Goal: Information Seeking & Learning: Learn about a topic

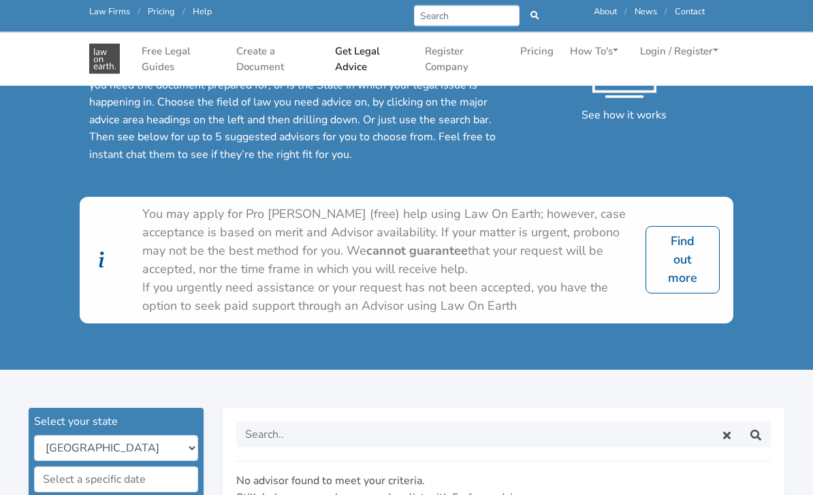
scroll to position [79, 0]
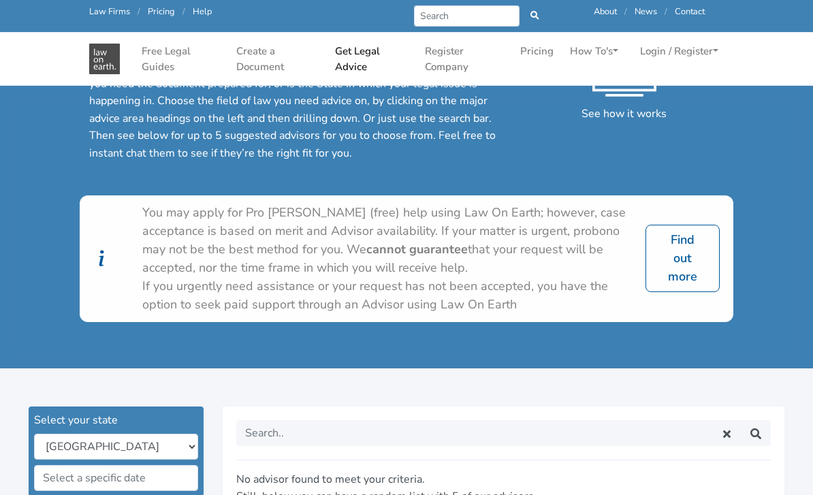
click at [679, 258] on link "Find out more" at bounding box center [683, 258] width 74 height 67
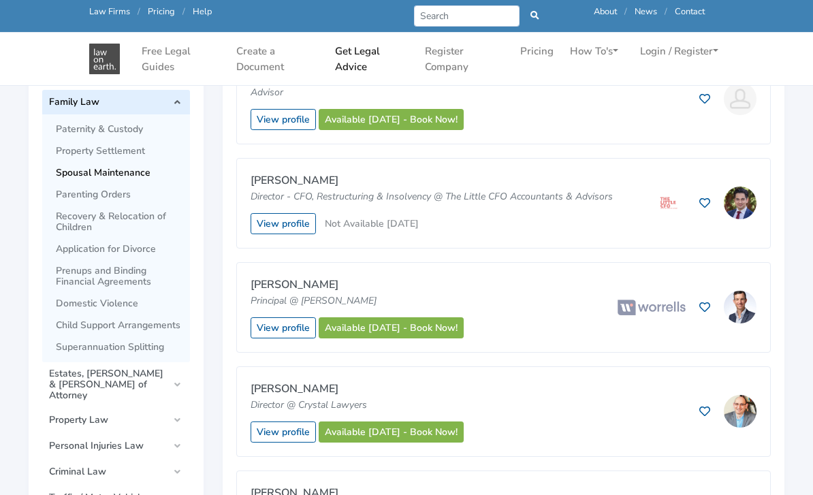
scroll to position [549, 0]
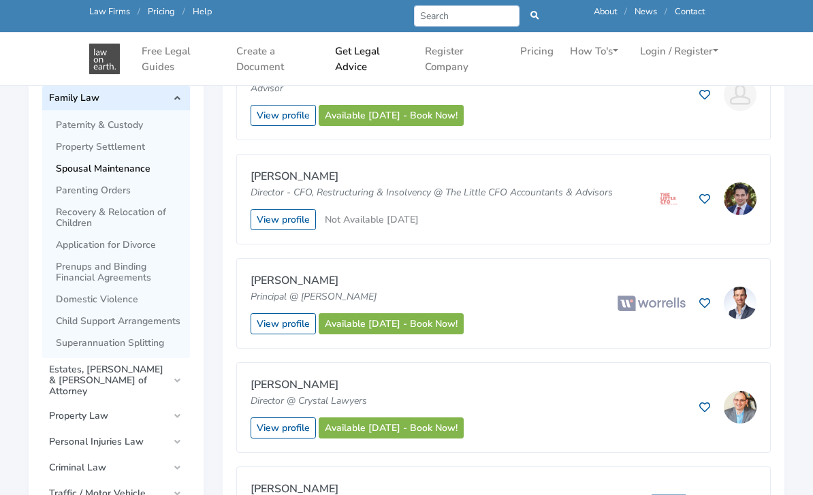
click at [78, 164] on span "Spousal Maintenance" at bounding box center [119, 169] width 127 height 11
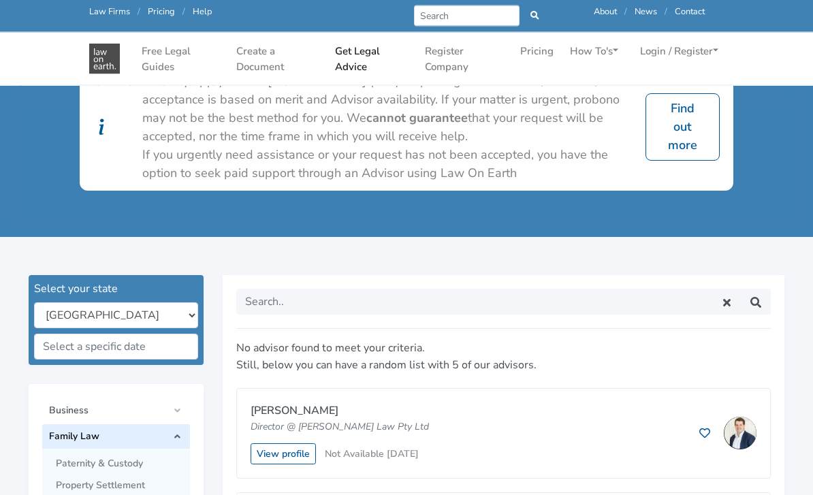
scroll to position [211, 0]
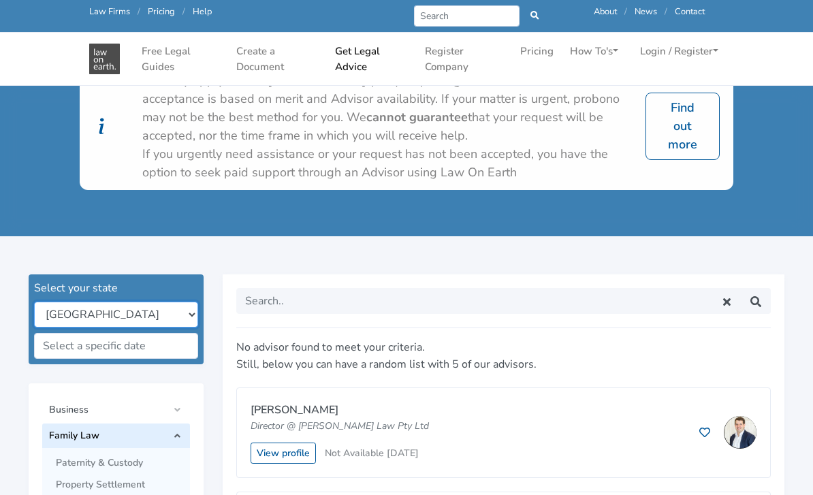
click at [72, 311] on select "New South Wales Queensland South Australia Tasmania Victoria Western Australia …" at bounding box center [116, 315] width 164 height 26
select select "vic"
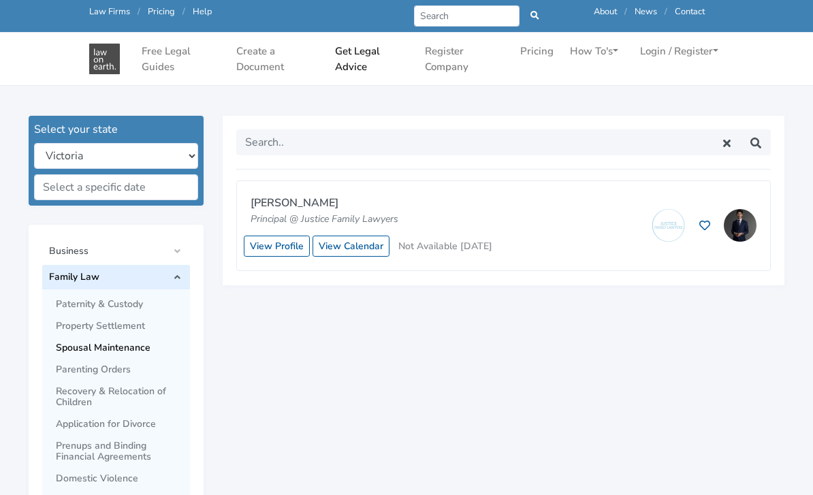
scroll to position [368, 0]
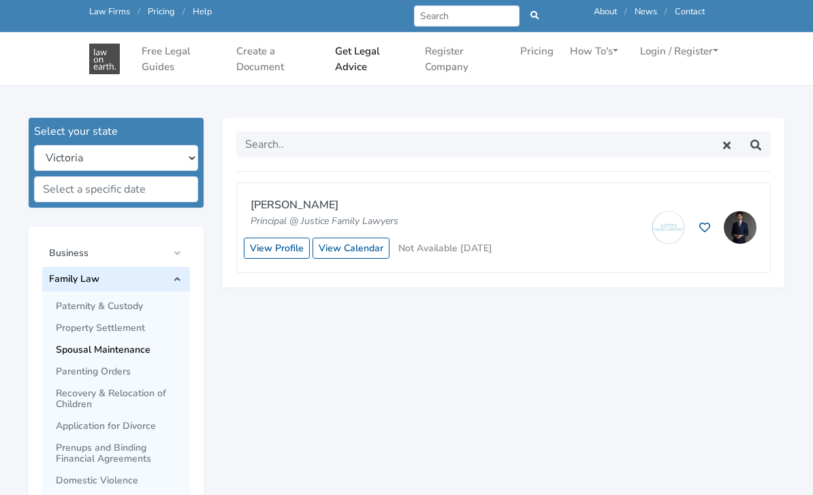
click at [275, 242] on link "View Profile" at bounding box center [277, 248] width 66 height 21
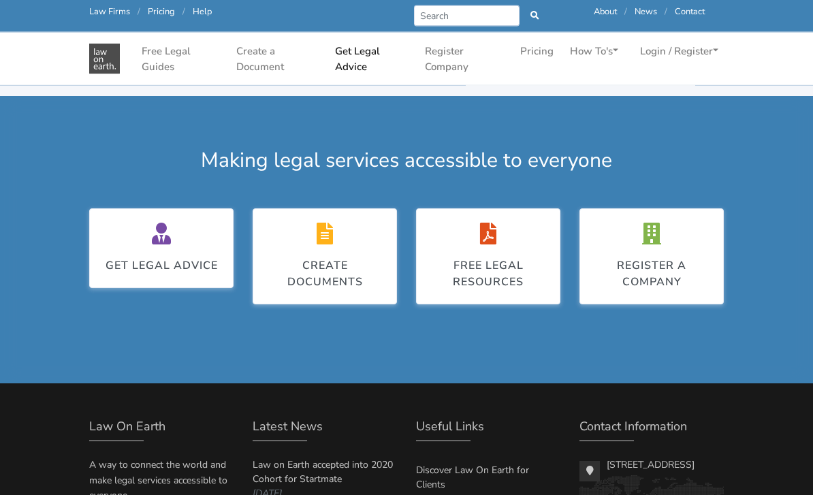
scroll to position [739, 0]
click at [482, 258] on div "Free legal resources" at bounding box center [489, 274] width 116 height 33
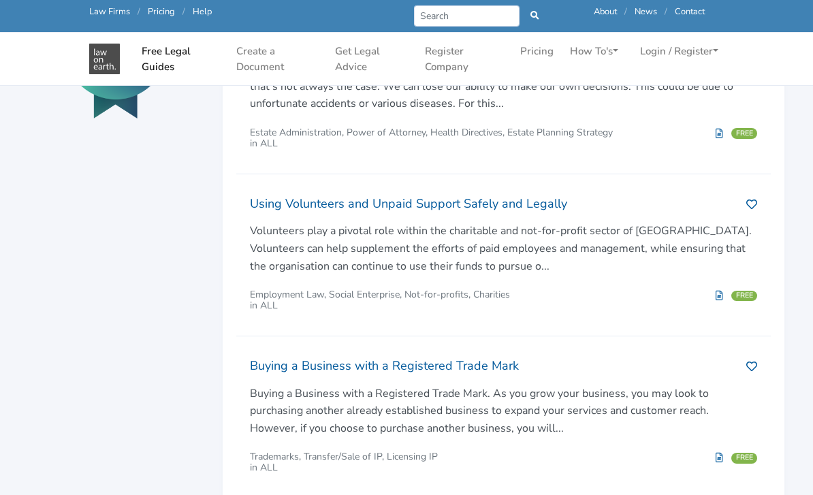
scroll to position [753, 0]
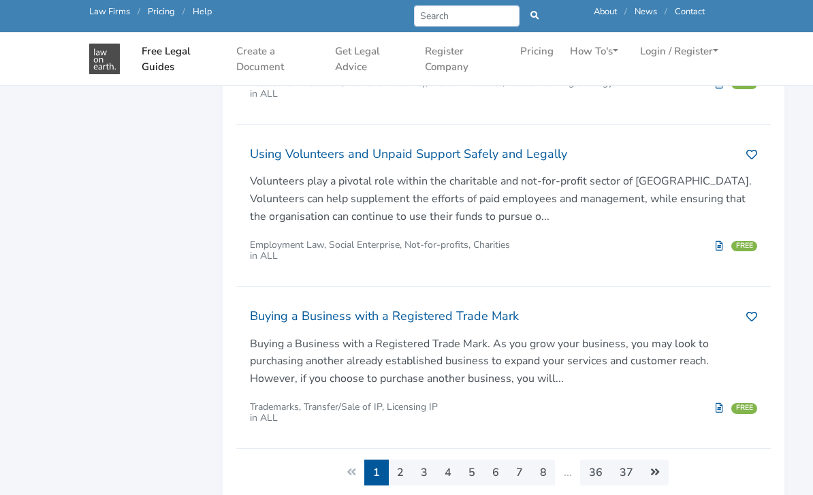
click at [412, 460] on link "2" at bounding box center [400, 473] width 25 height 26
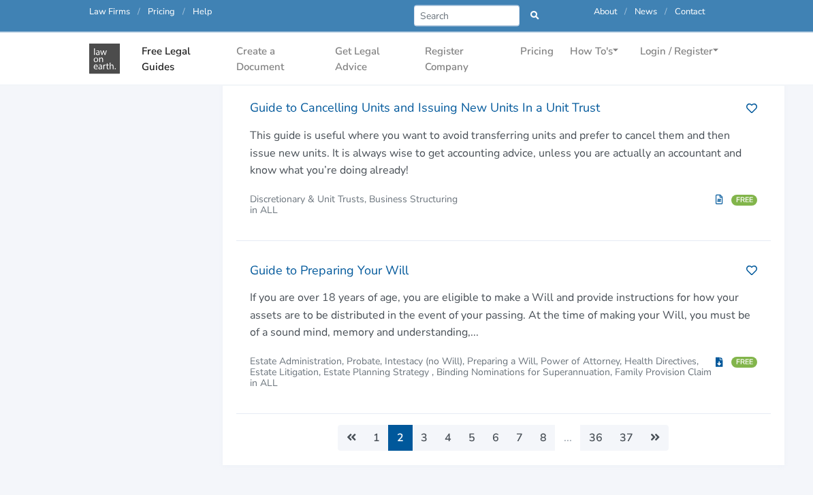
scroll to position [788, 0]
click at [428, 429] on link "3" at bounding box center [424, 438] width 25 height 26
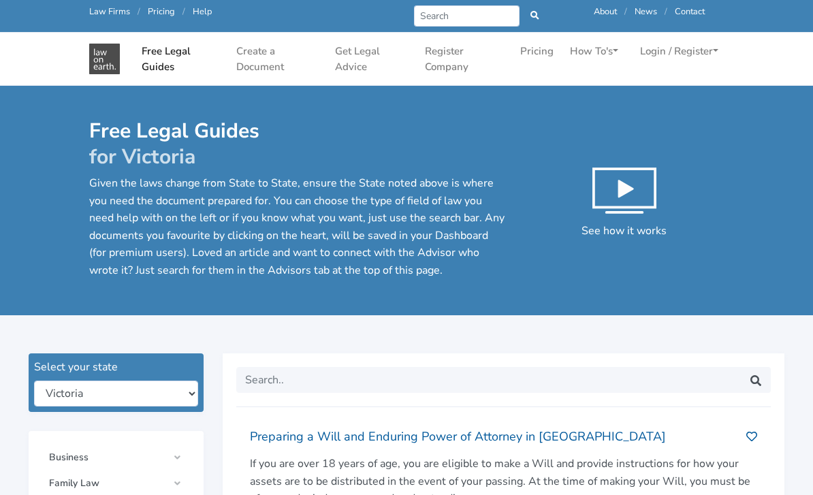
click at [138, 53] on link "Free Legal Guides" at bounding box center [180, 59] width 89 height 42
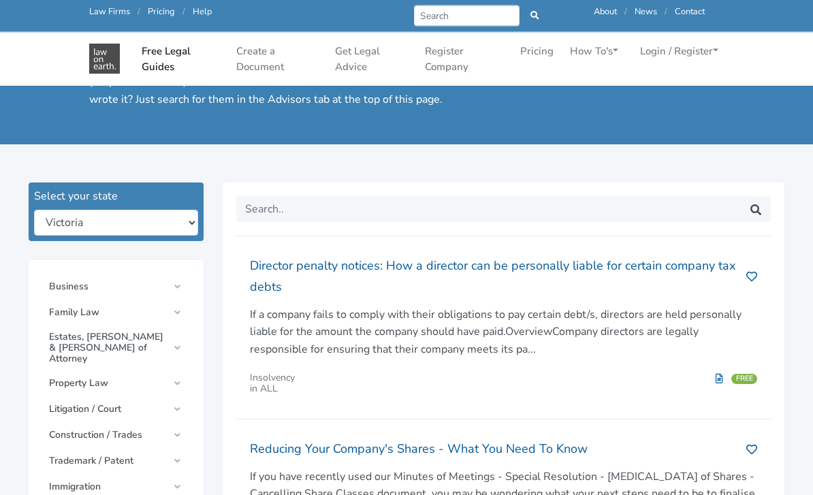
click at [69, 302] on link "Family Law" at bounding box center [116, 313] width 148 height 25
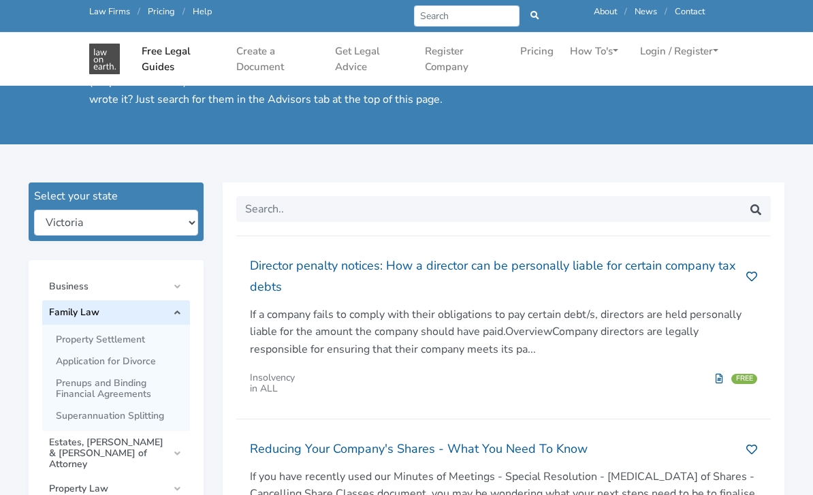
click at [74, 365] on link "Application for Divorce" at bounding box center [123, 362] width 134 height 22
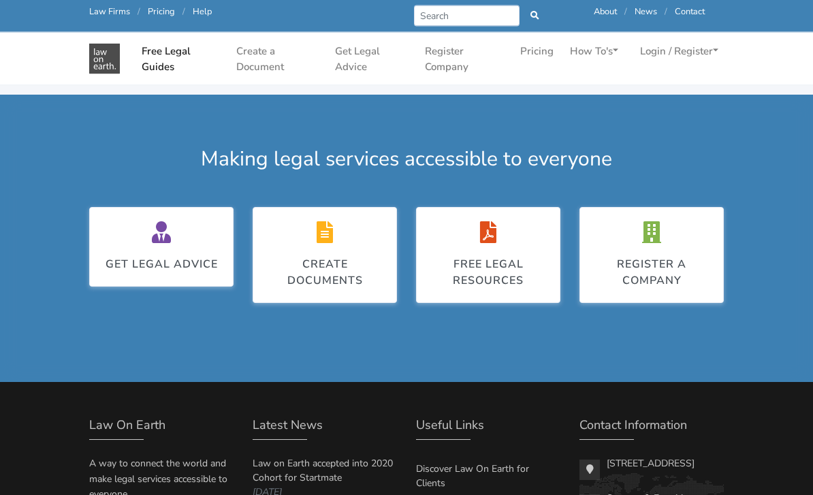
scroll to position [953, 0]
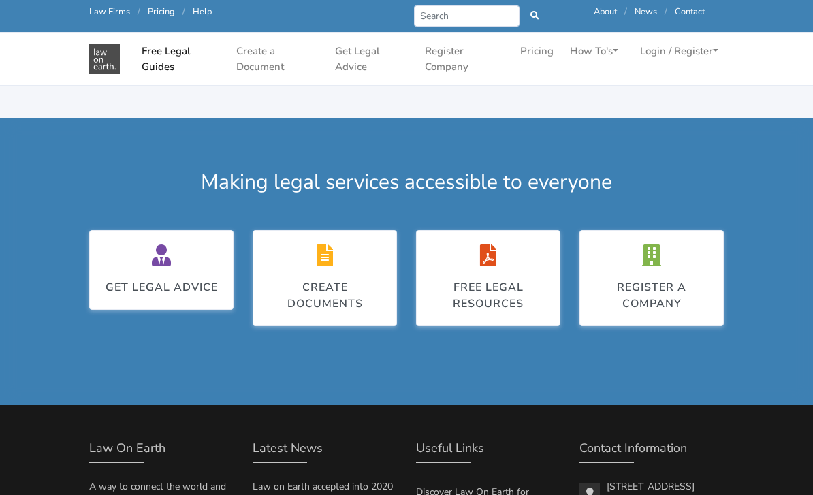
click at [493, 263] on div "Free legal resources" at bounding box center [489, 278] width 116 height 67
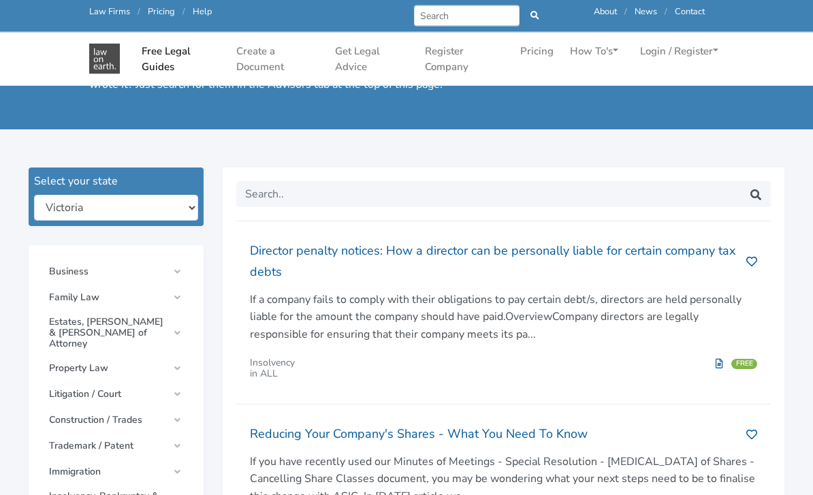
scroll to position [162, 0]
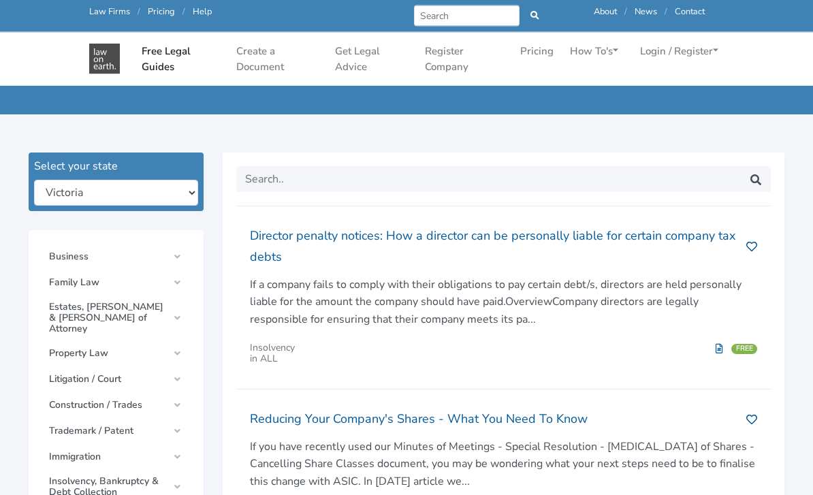
click at [95, 278] on span "Family Law" at bounding box center [108, 283] width 119 height 11
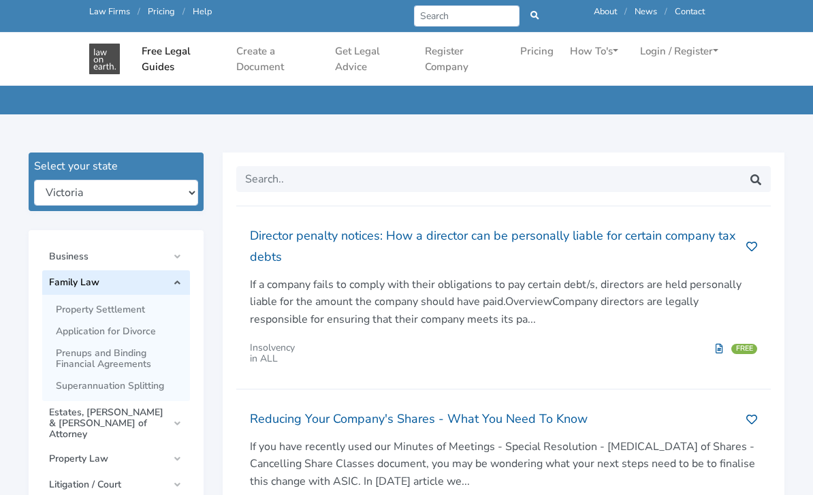
click at [82, 306] on span "Property Settlement" at bounding box center [119, 310] width 127 height 11
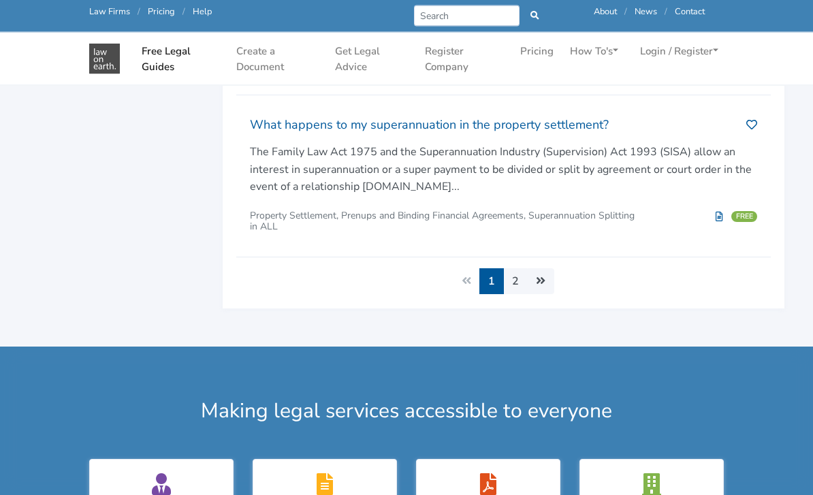
scroll to position [923, 0]
click at [540, 275] on icon "Next »" at bounding box center [541, 280] width 10 height 11
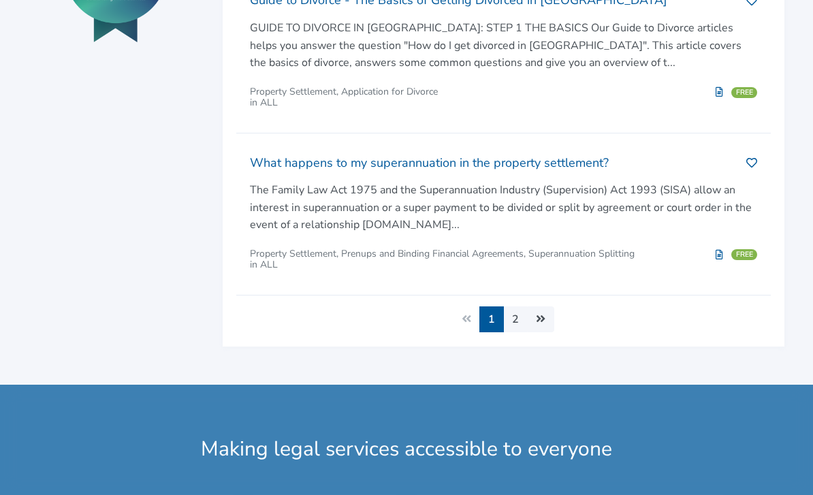
scroll to position [967, 0]
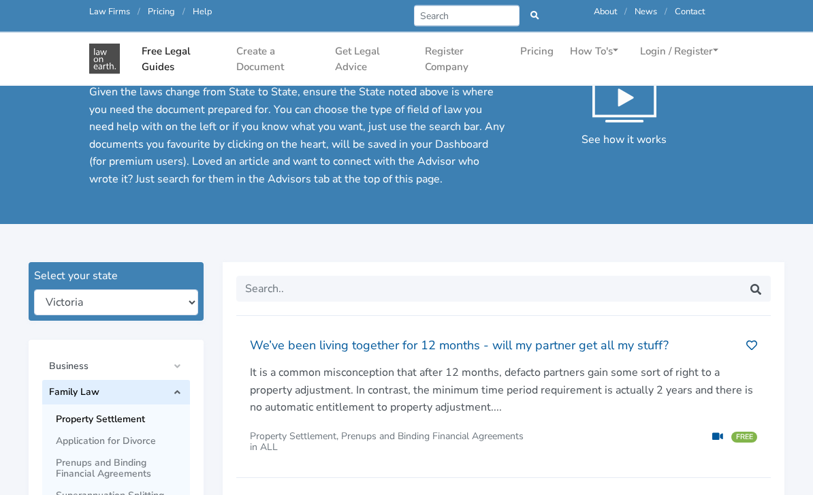
scroll to position [57, 0]
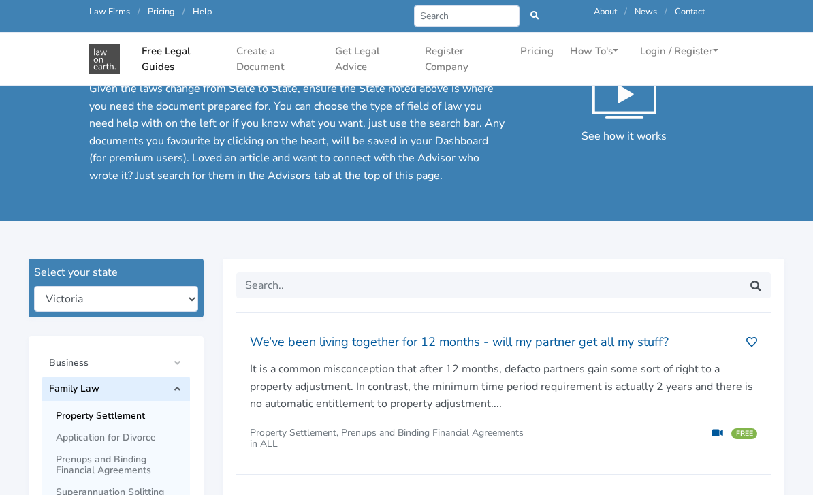
click at [0, 0] on link "How to use the Learning Centre" at bounding box center [0, 0] width 0 height 0
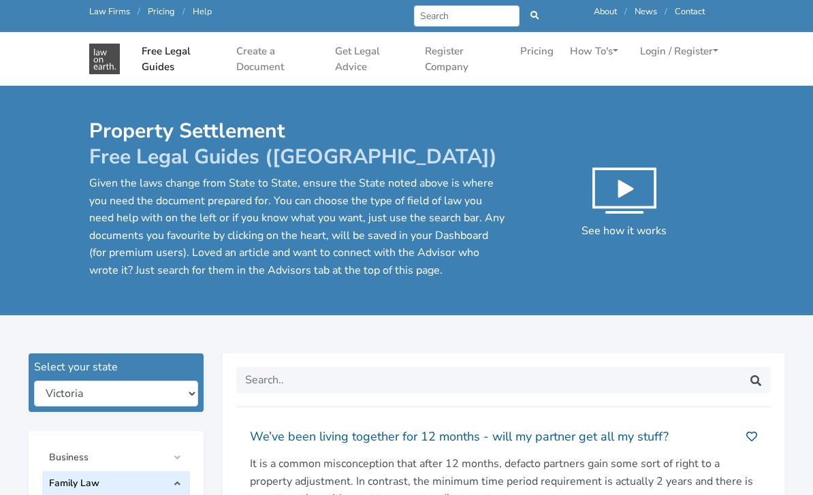
scroll to position [100, 0]
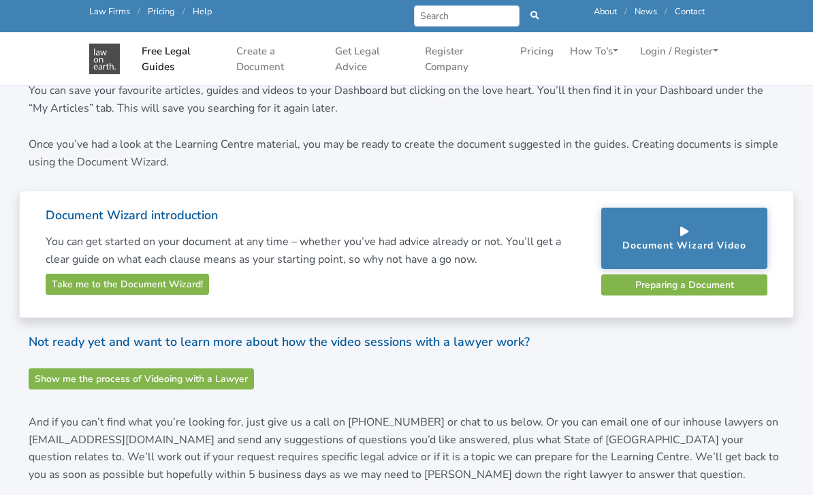
scroll to position [322, 0]
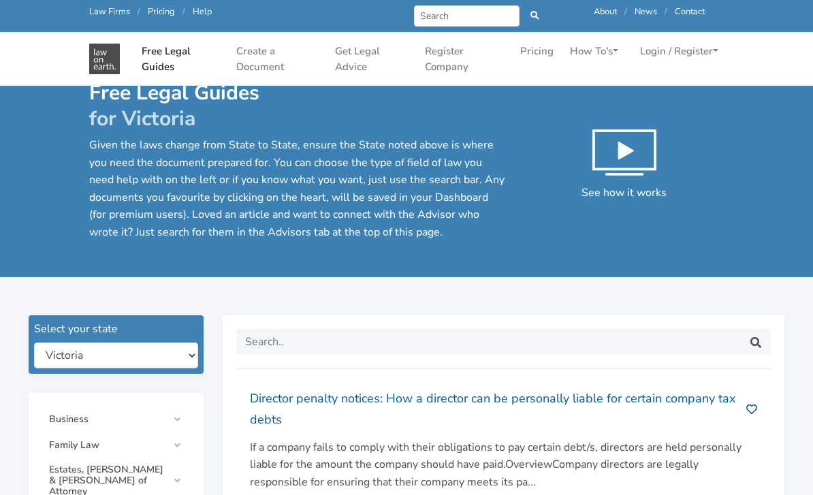
scroll to position [206, 0]
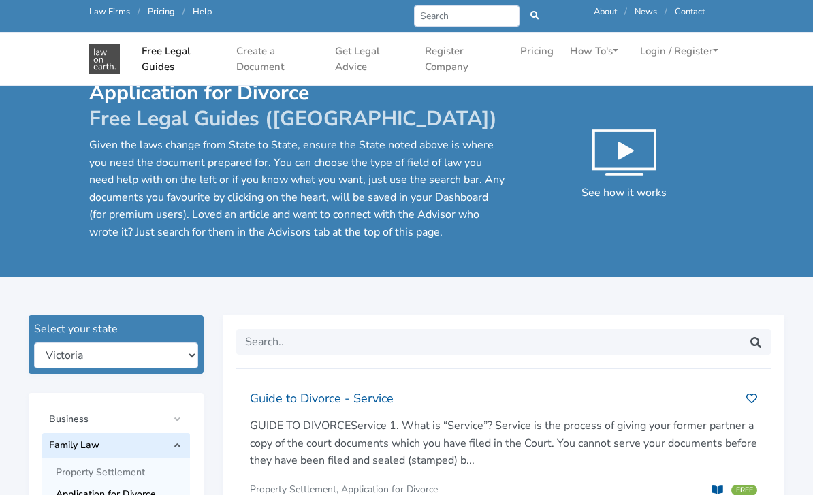
scroll to position [953, 0]
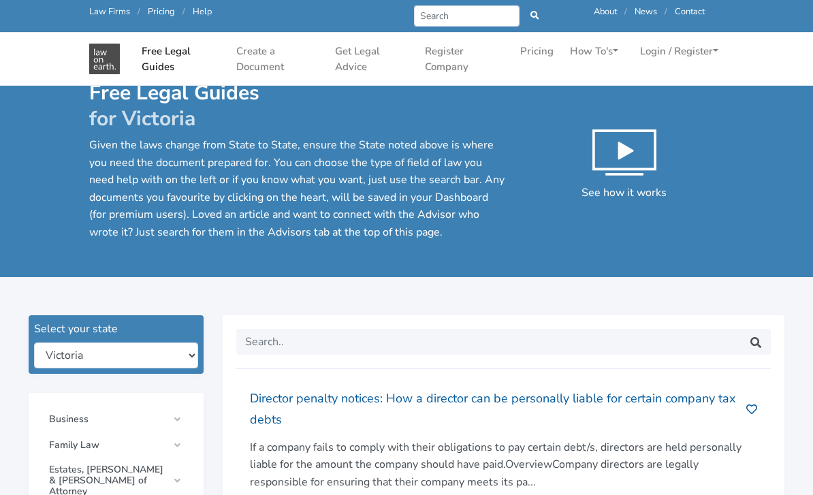
scroll to position [176, 0]
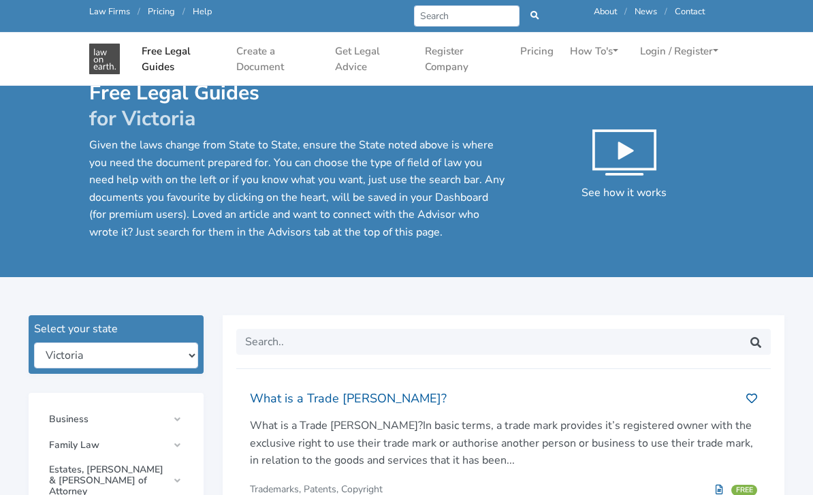
scroll to position [832, 0]
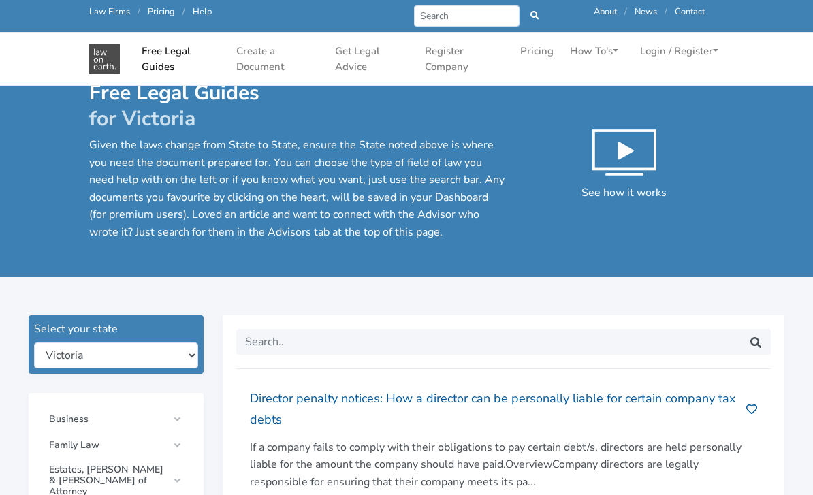
scroll to position [797, 0]
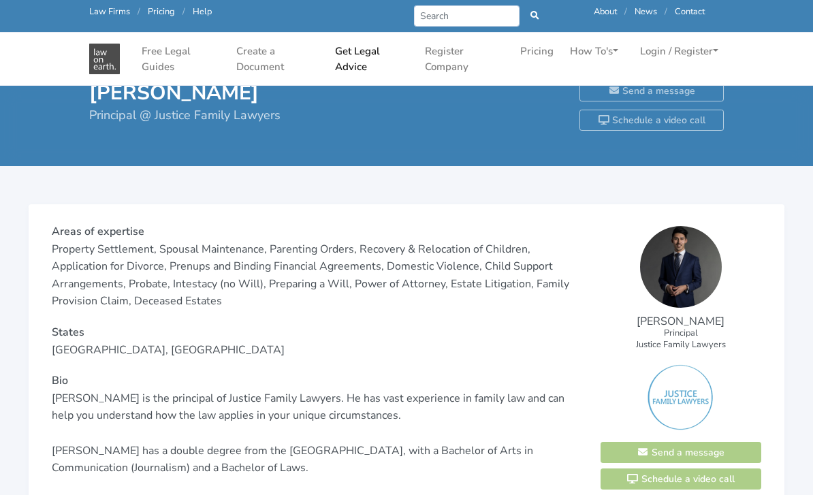
scroll to position [783, 0]
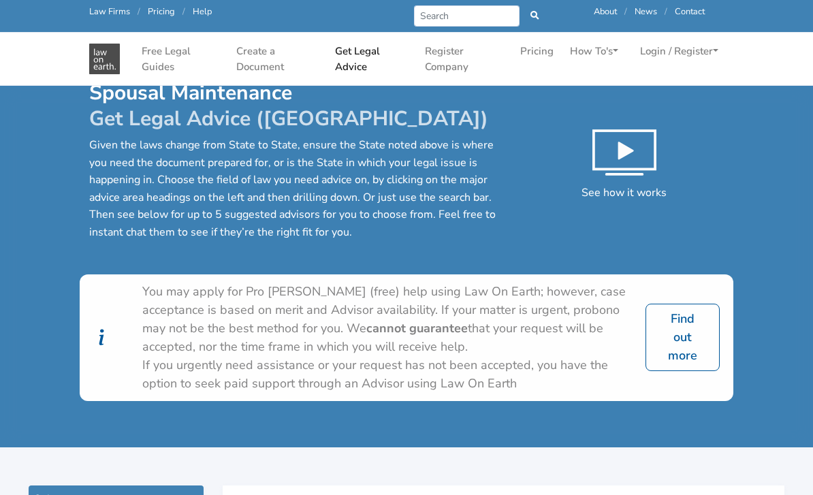
scroll to position [368, 0]
